Goal: Answer question/provide support: Share knowledge or assist other users

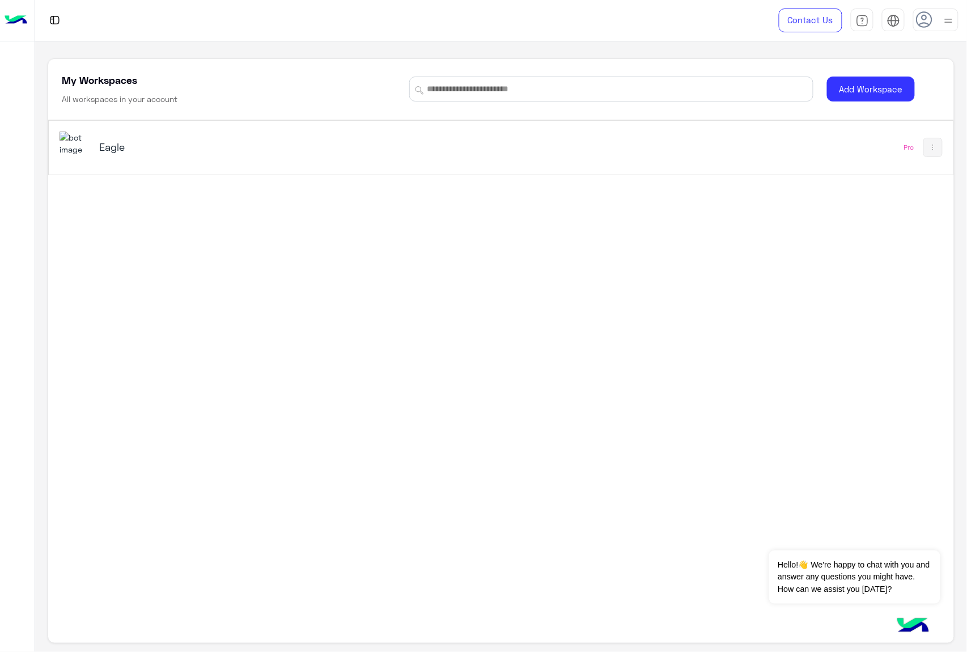
click at [100, 143] on h5 "Eagle" at bounding box center [258, 147] width 318 height 14
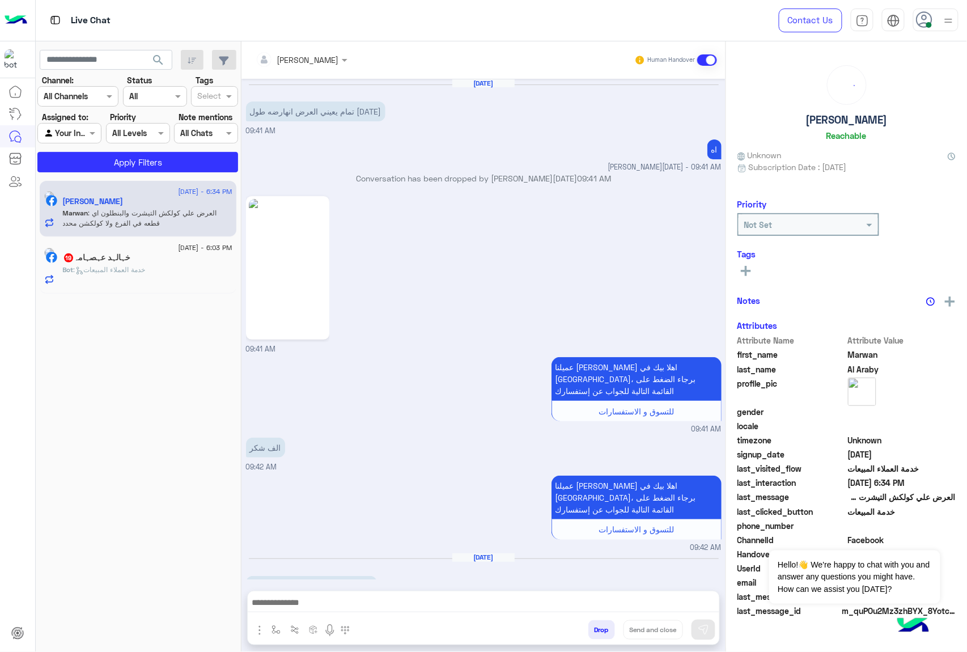
scroll to position [1415, 0]
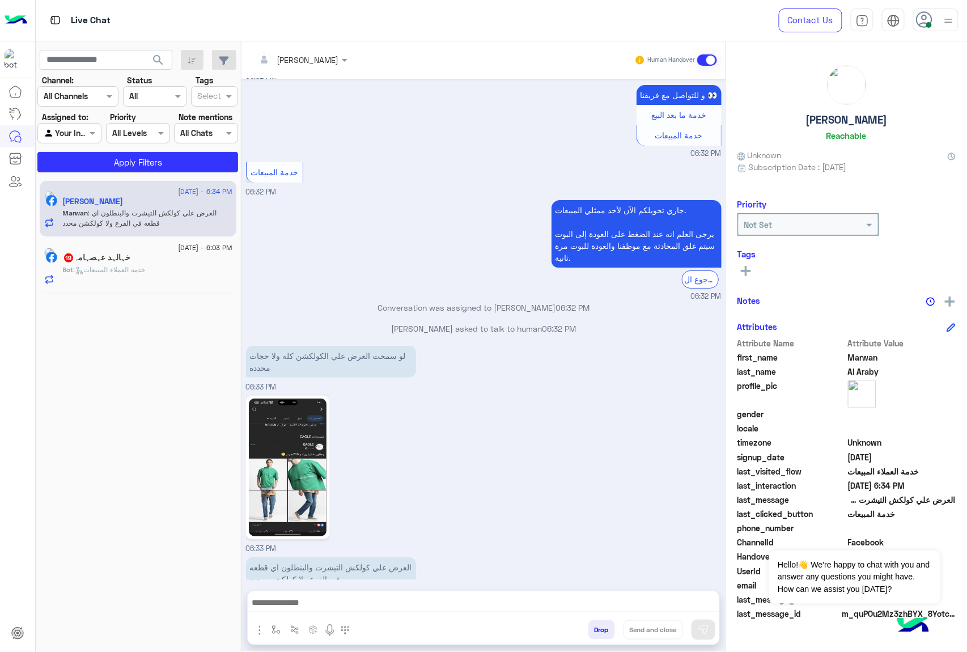
click at [593, 629] on button "Drop" at bounding box center [601, 629] width 27 height 19
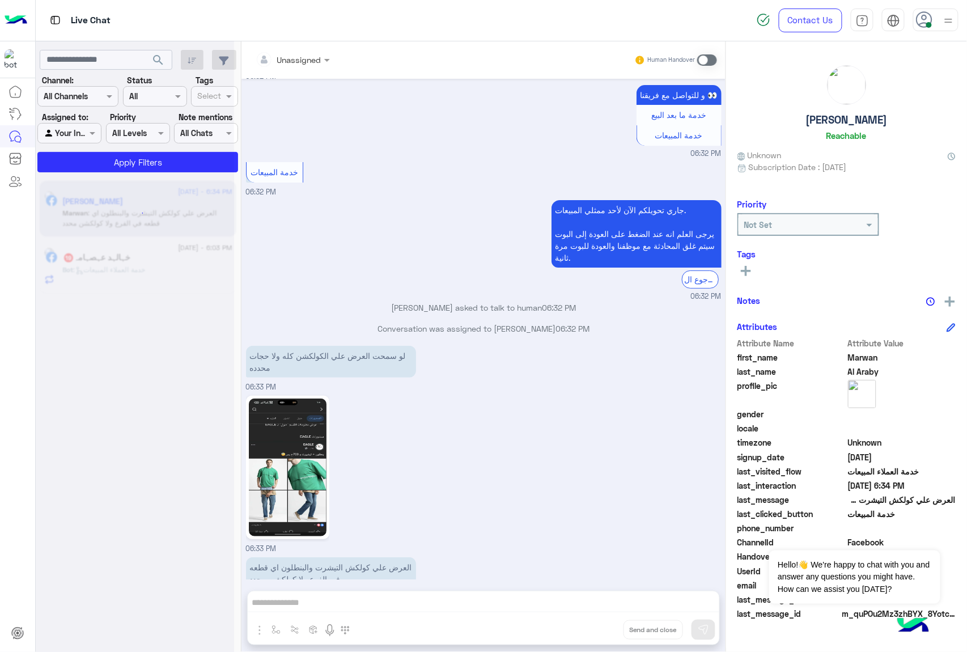
scroll to position [1437, 0]
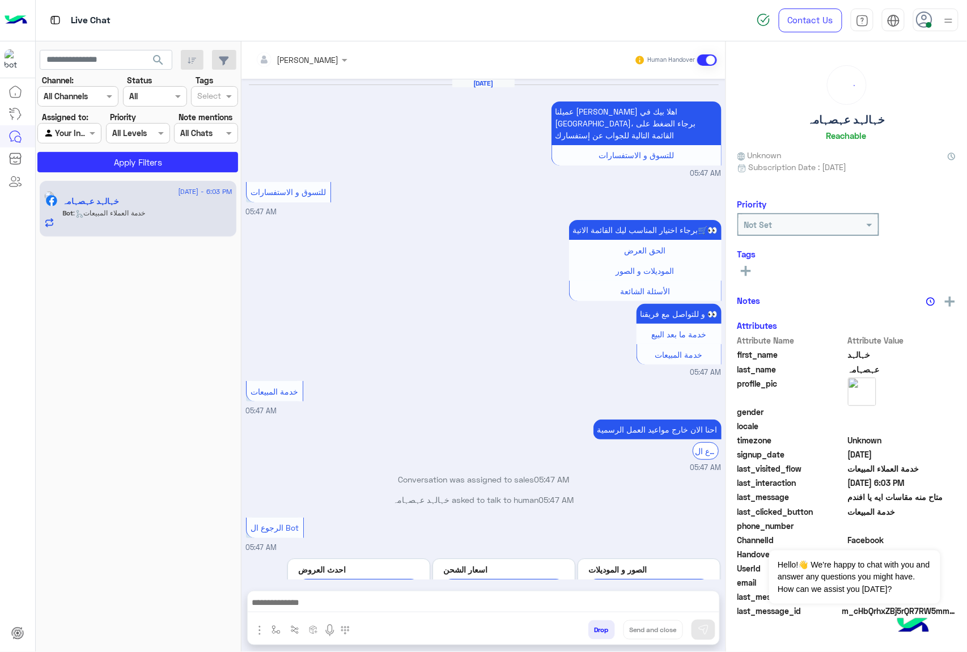
scroll to position [1685, 0]
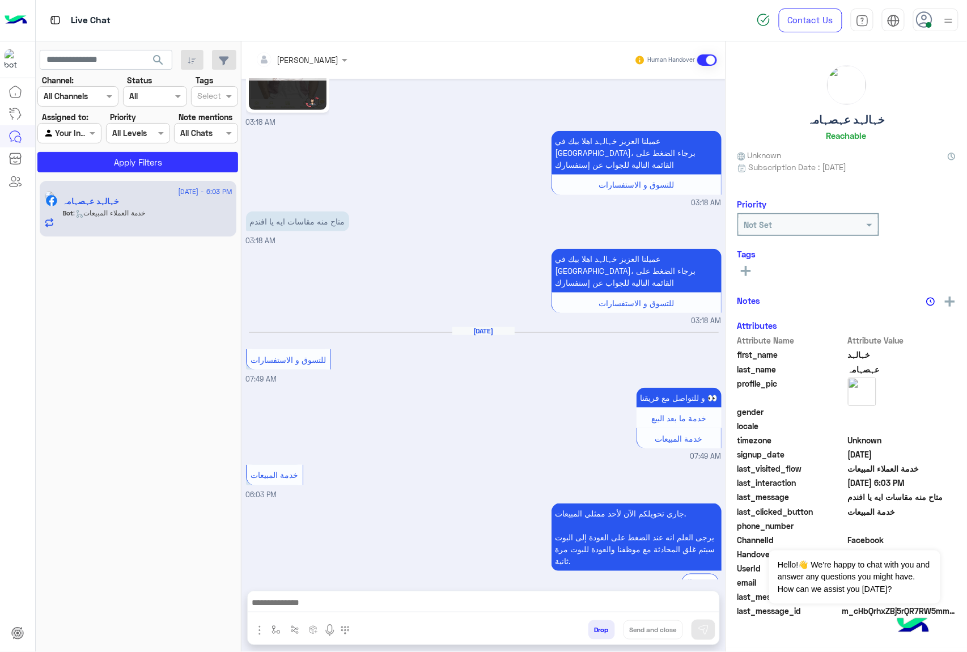
click at [593, 629] on button "Drop" at bounding box center [601, 629] width 27 height 19
